Goal: Task Accomplishment & Management: Manage account settings

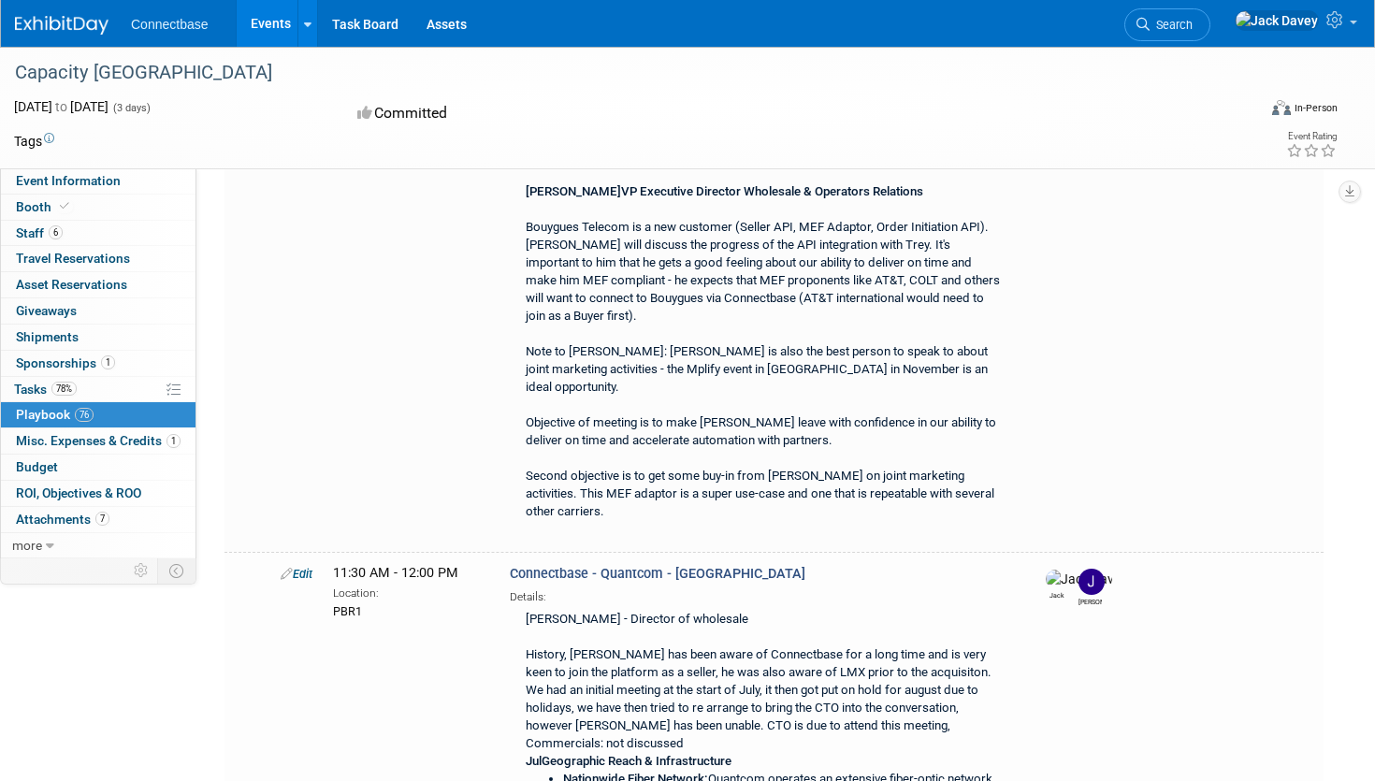
scroll to position [24878, 0]
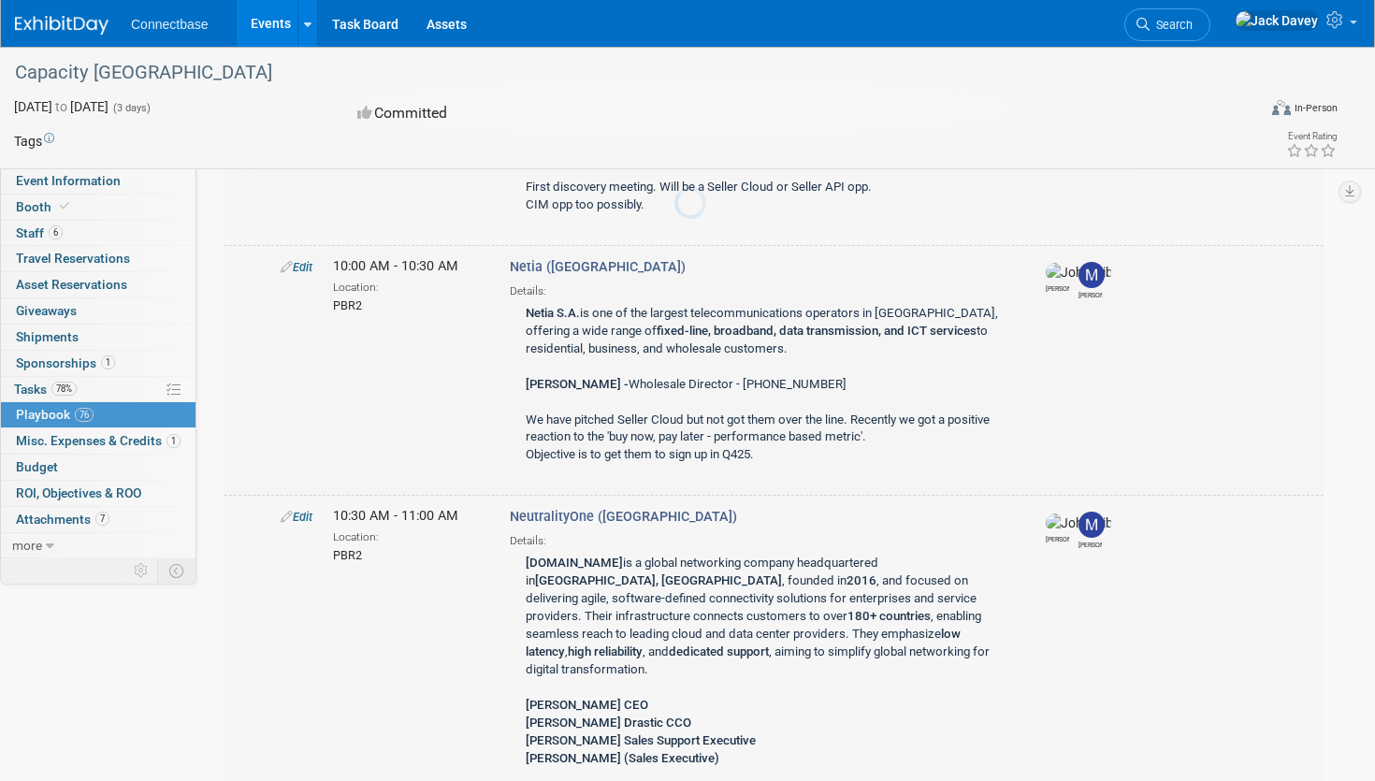
scroll to position [25030, 0]
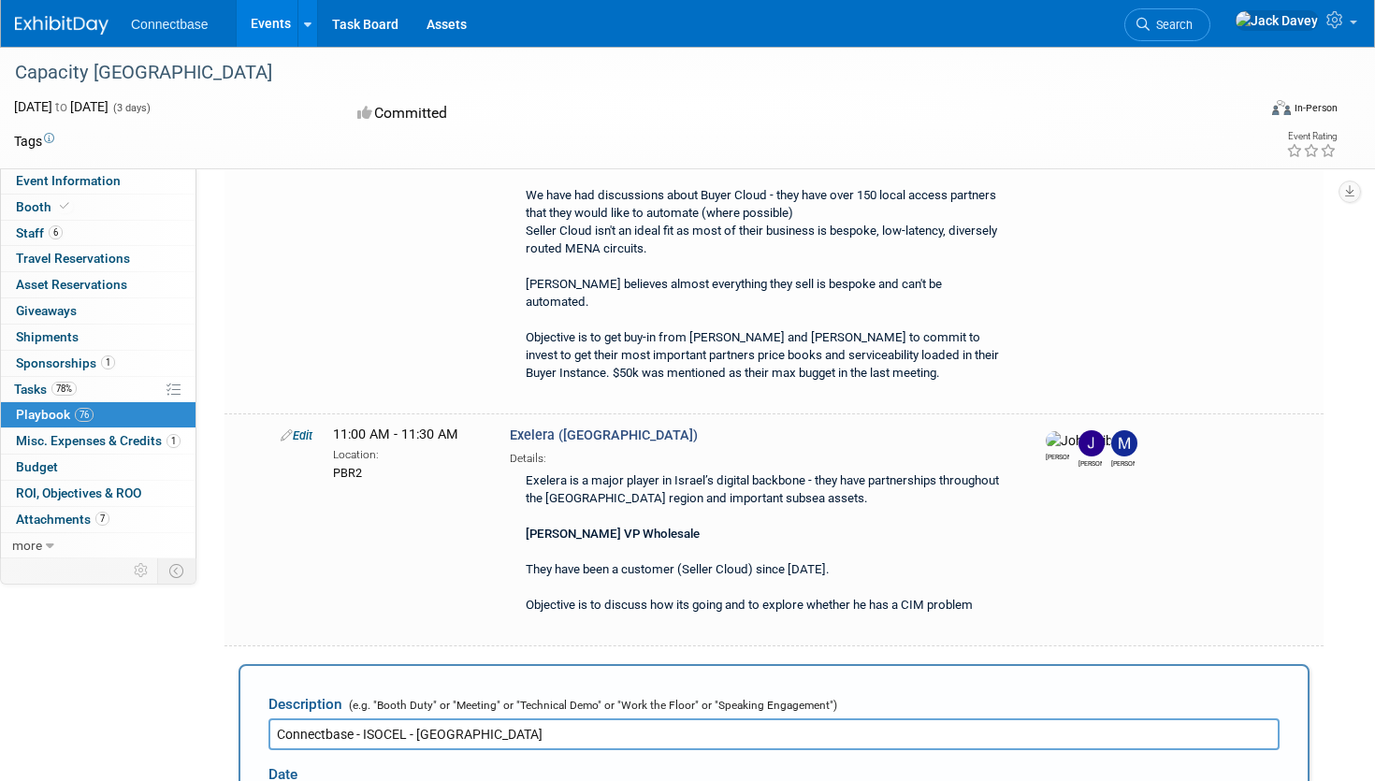
type input "Connectbase - ISOCEL - [GEOGRAPHIC_DATA]"
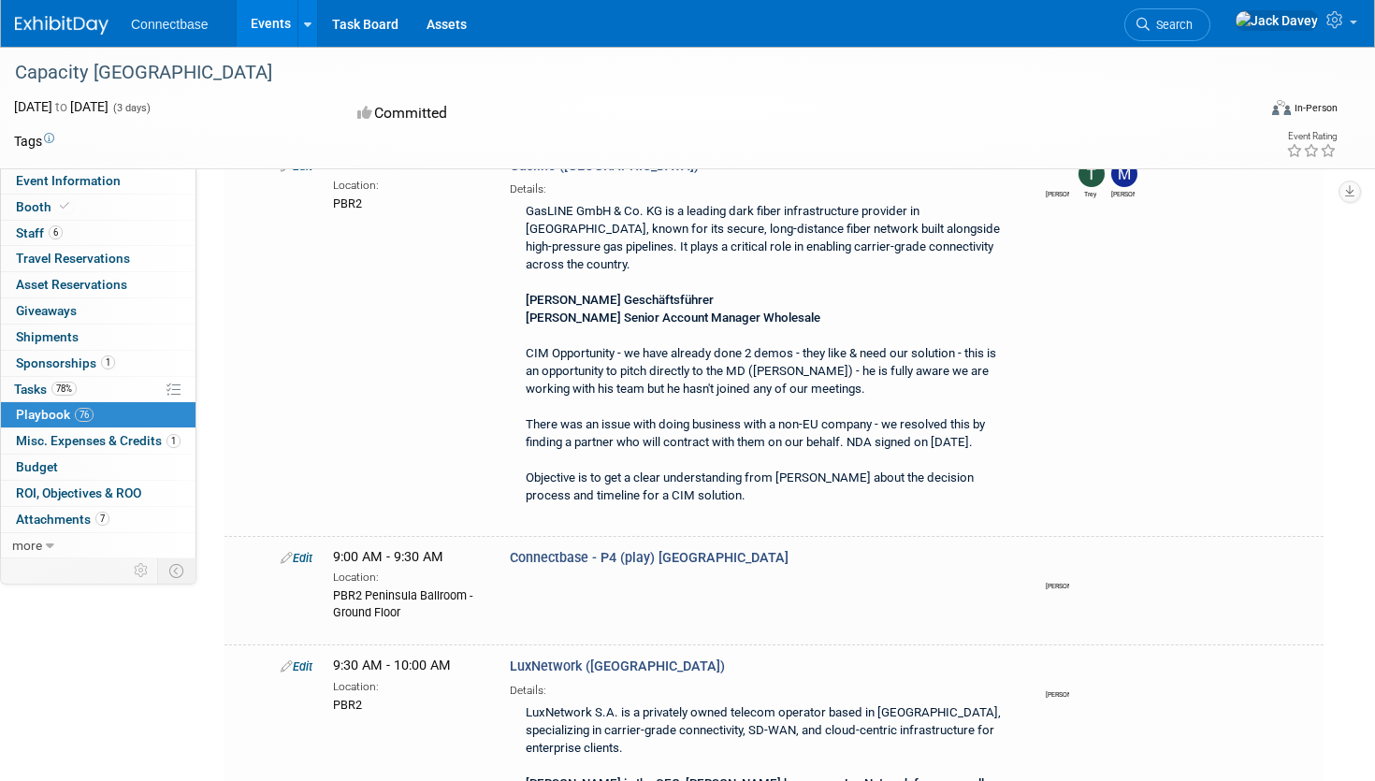
scroll to position [25425, 0]
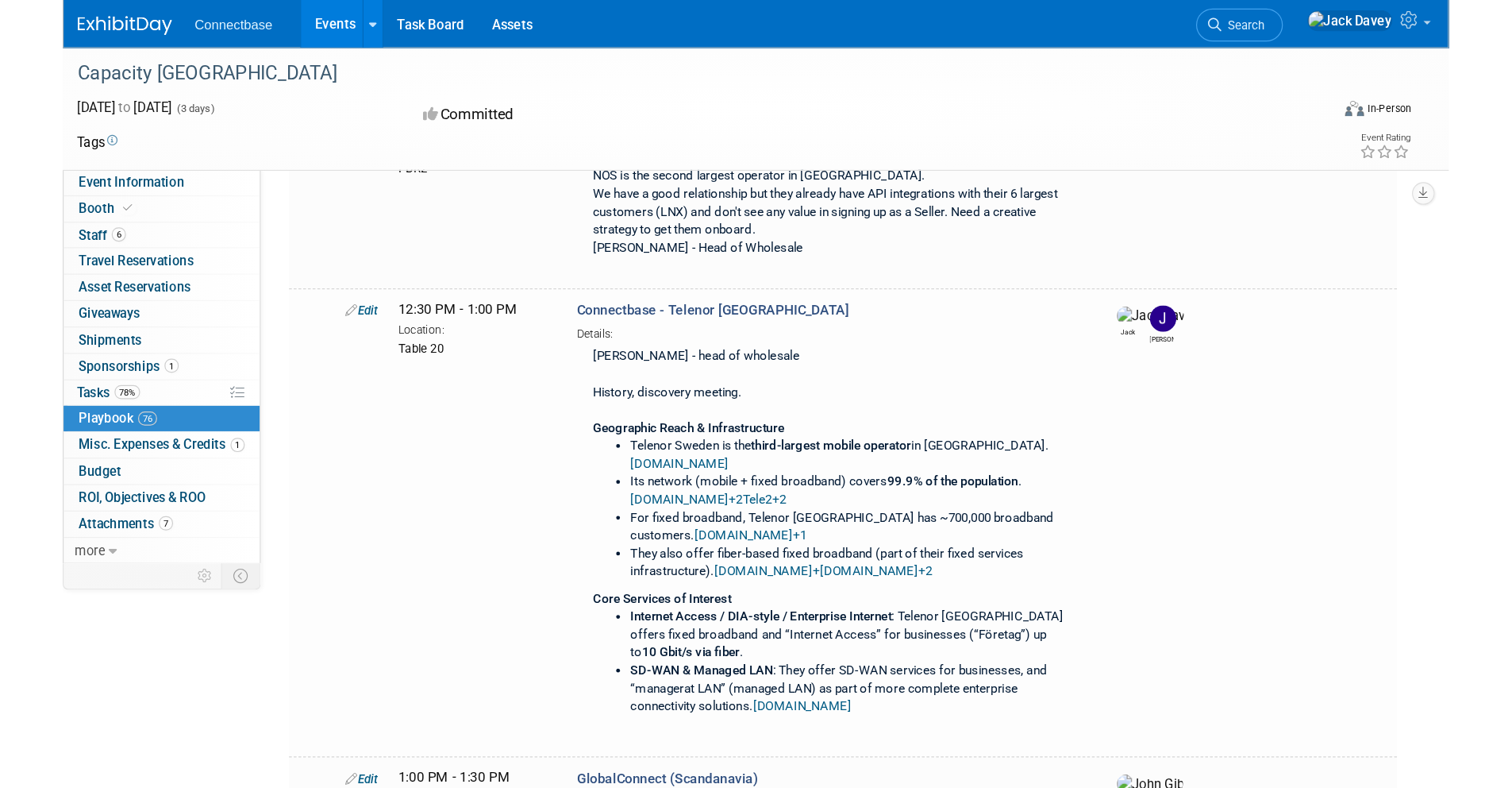
scroll to position [15318, 0]
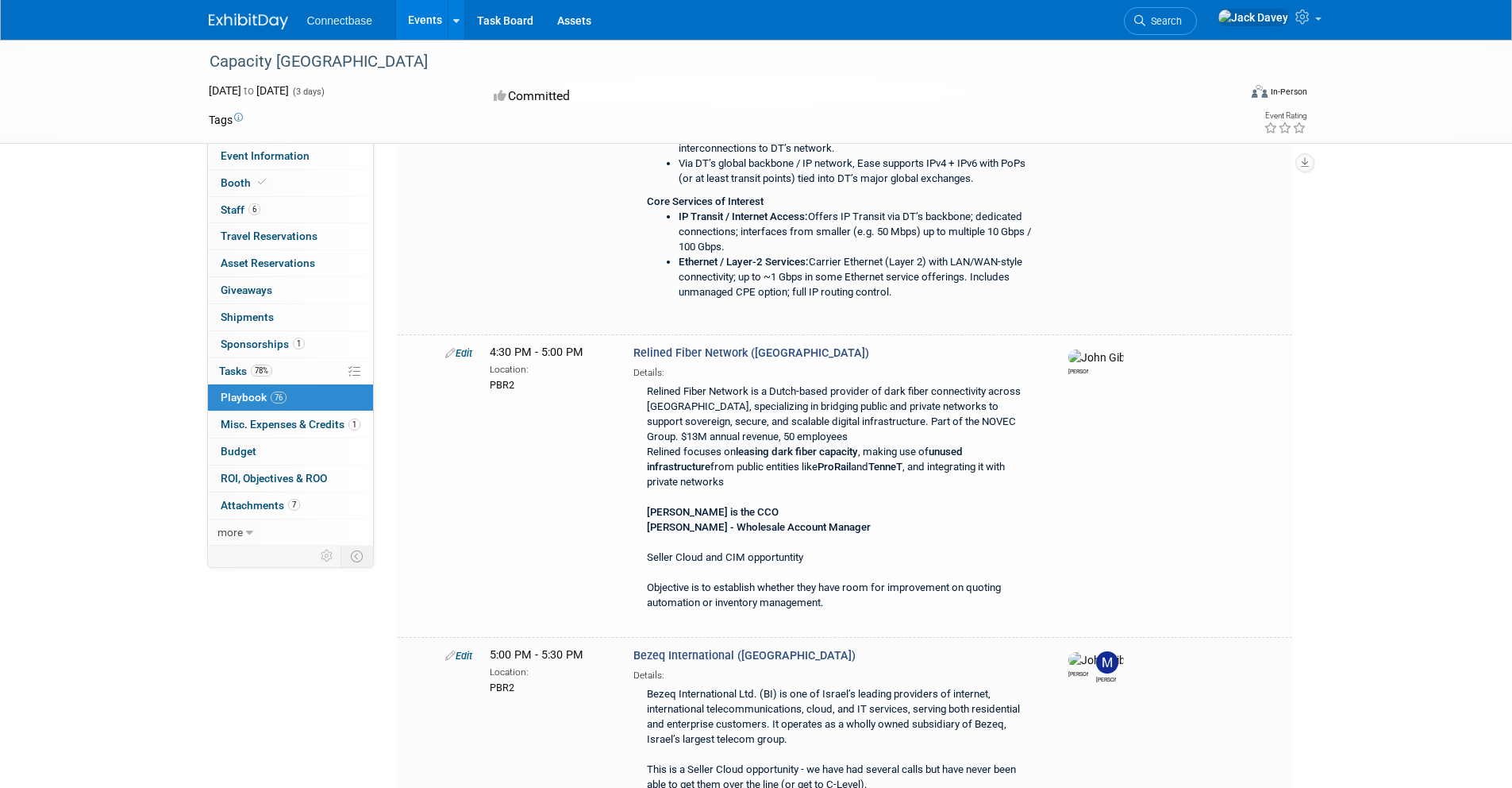
scroll to position [20298, 0]
